Goal: Browse casually: Explore the website without a specific task or goal

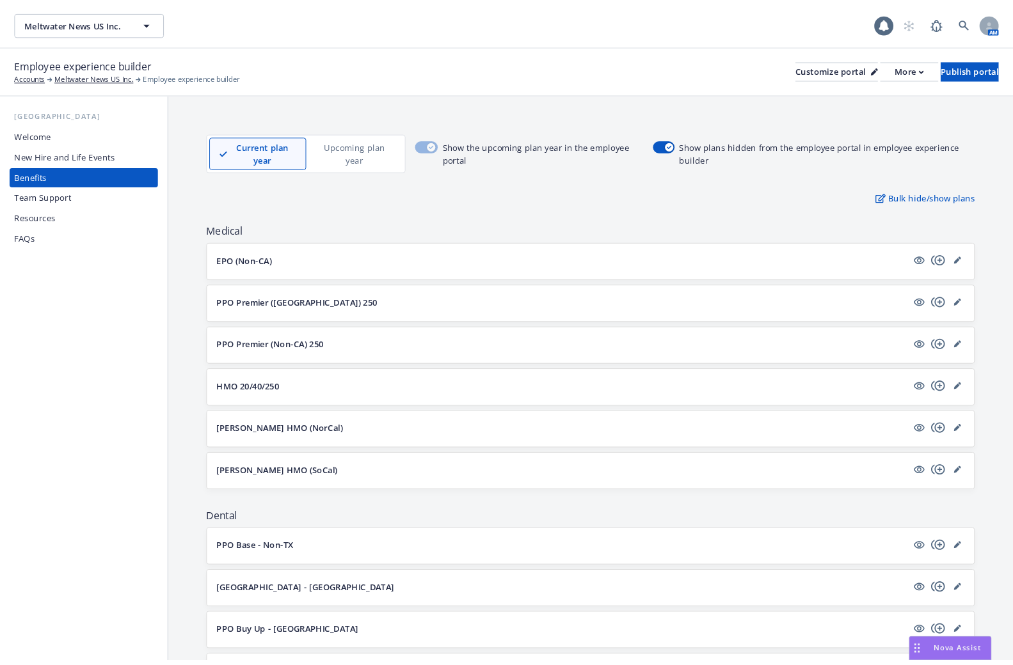
scroll to position [1202, 0]
